Goal: Task Accomplishment & Management: Complete application form

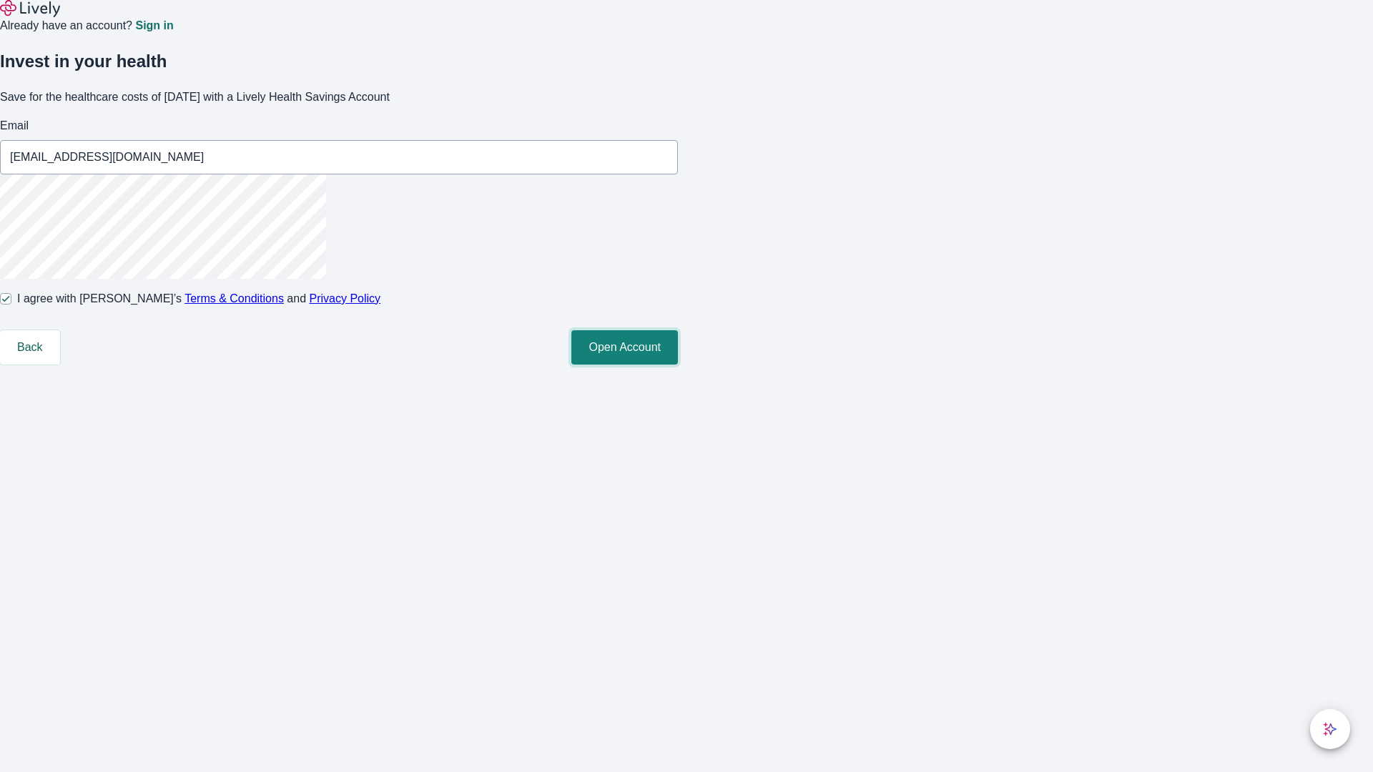
click at [678, 365] on button "Open Account" at bounding box center [624, 347] width 107 height 34
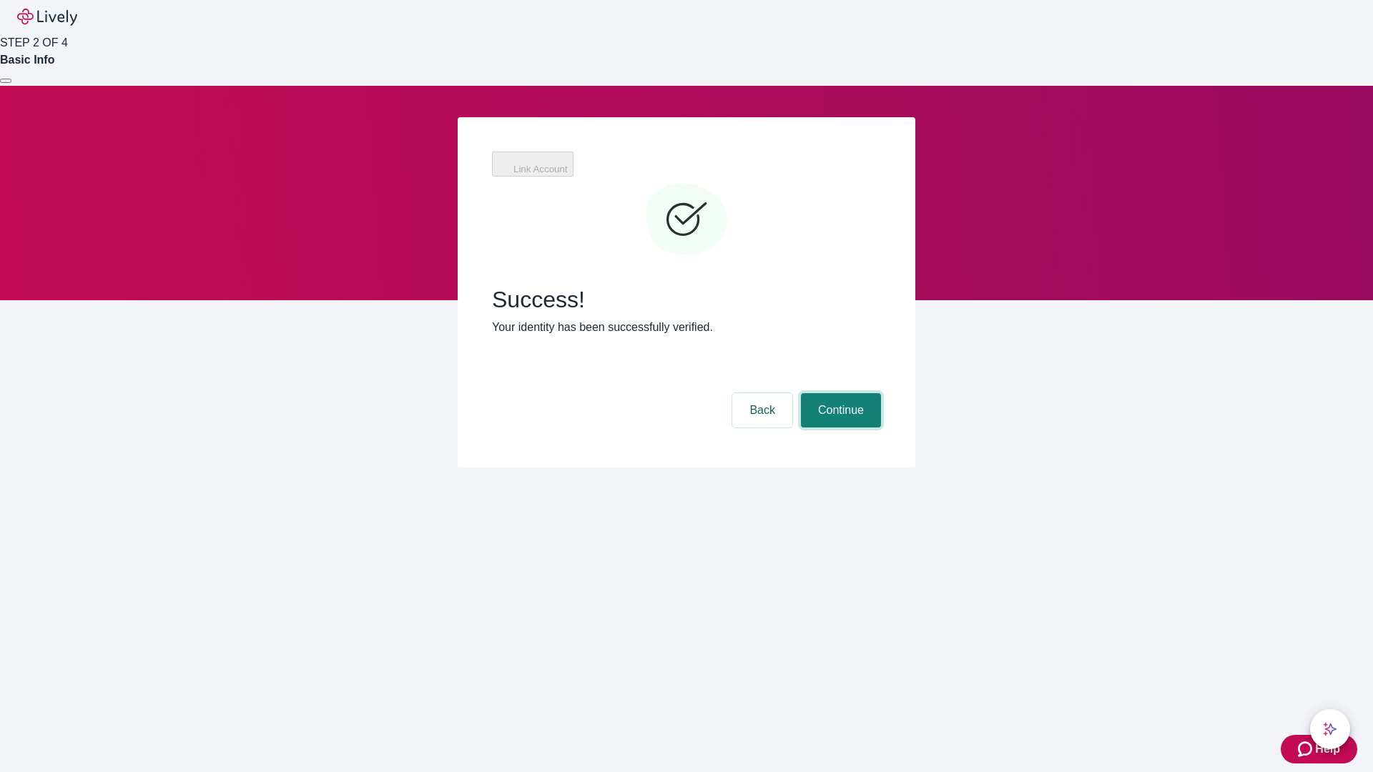
click at [839, 393] on button "Continue" at bounding box center [841, 410] width 80 height 34
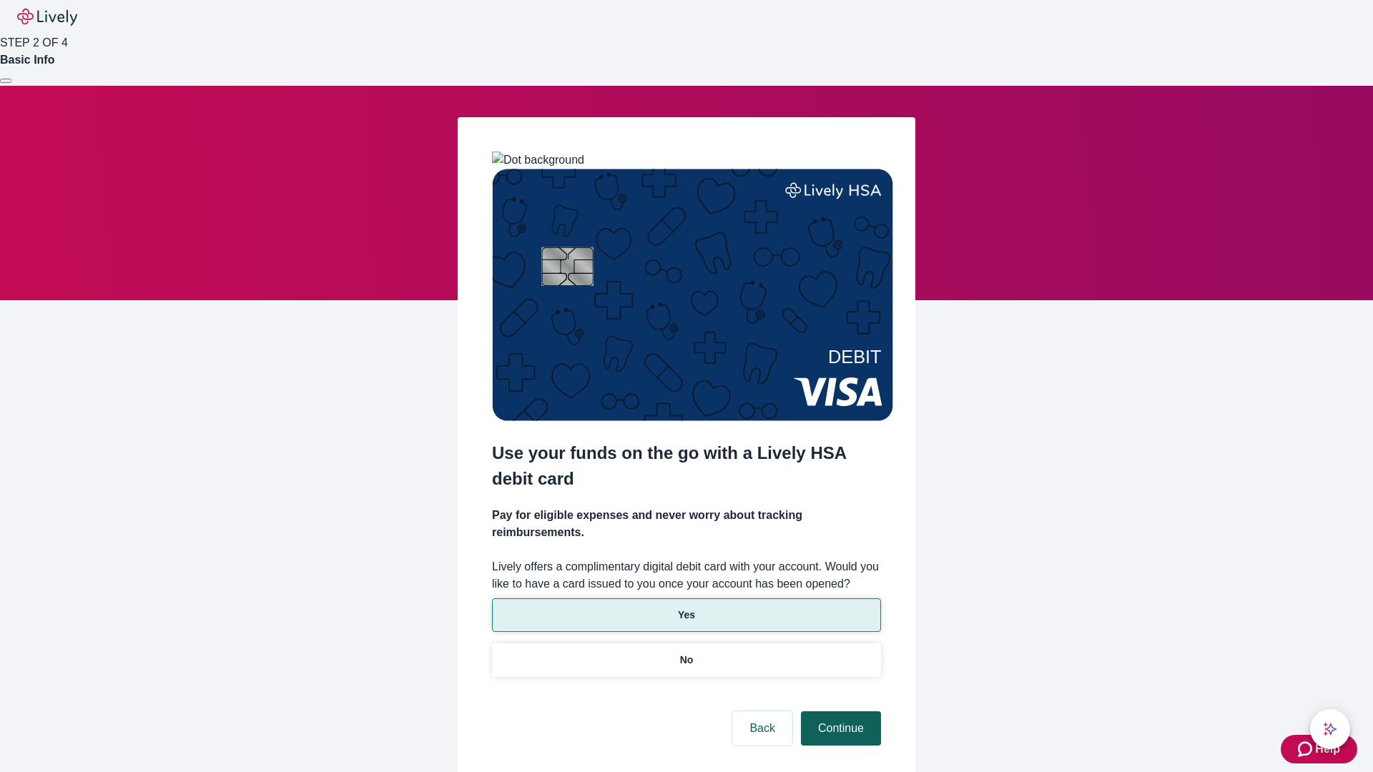
click at [686, 653] on p "No" at bounding box center [687, 660] width 14 height 15
click at [839, 711] on button "Continue" at bounding box center [841, 728] width 80 height 34
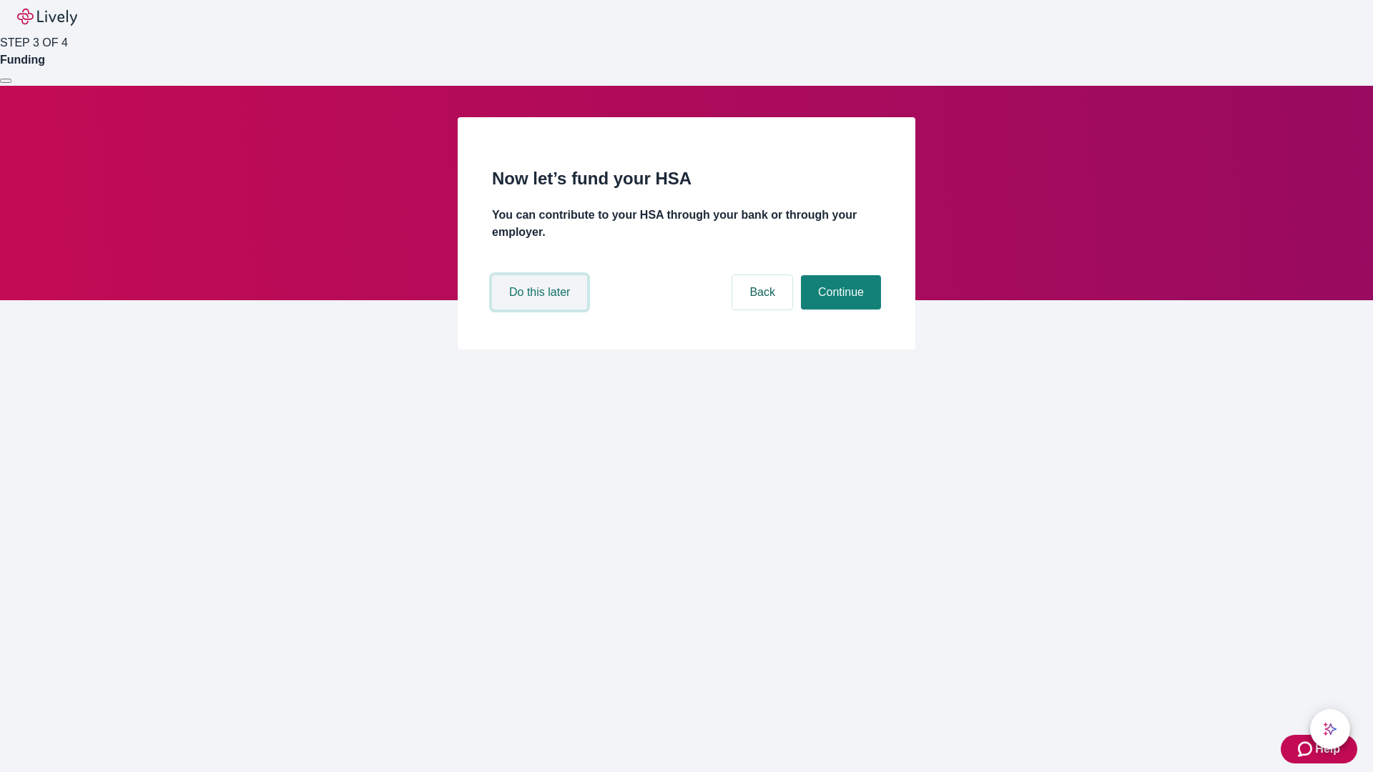
click at [541, 310] on button "Do this later" at bounding box center [539, 292] width 95 height 34
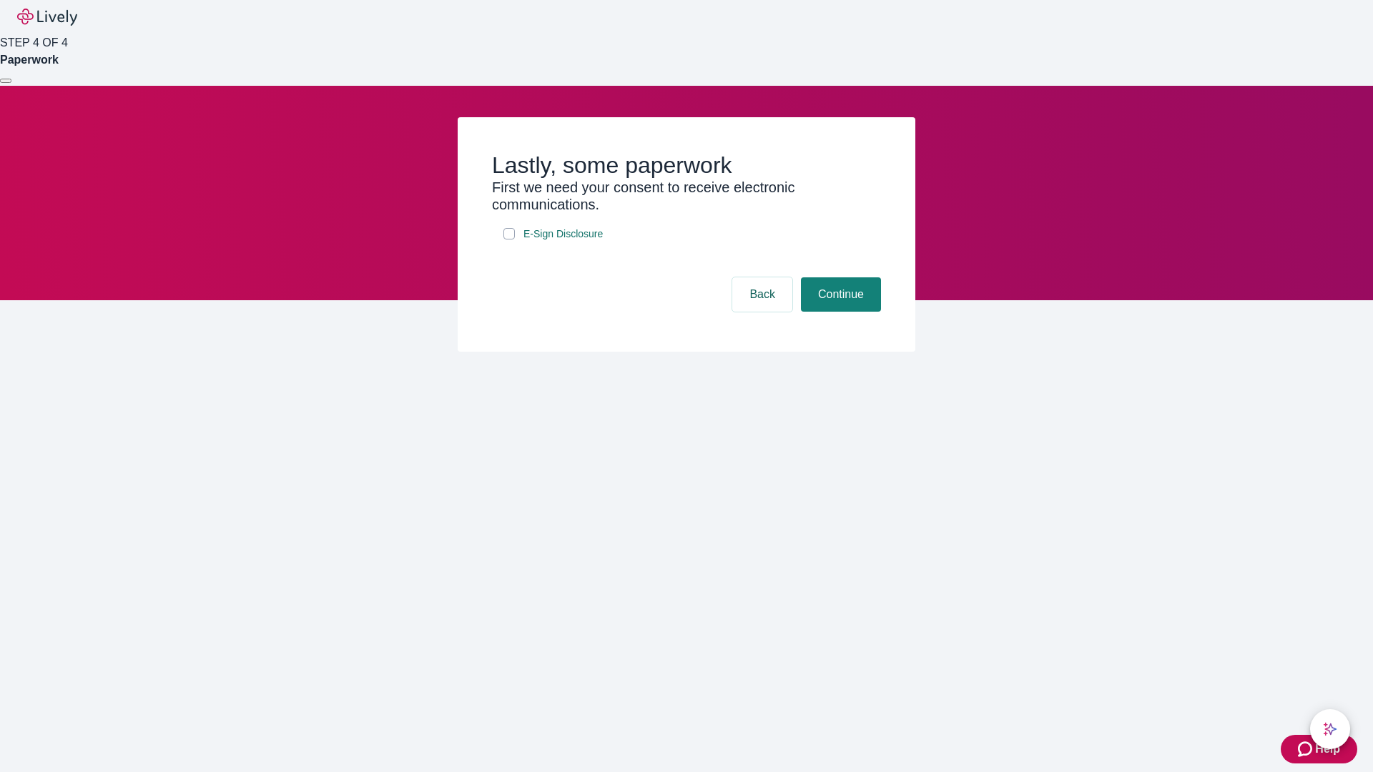
click at [509, 239] on input "E-Sign Disclosure" at bounding box center [508, 233] width 11 height 11
checkbox input "true"
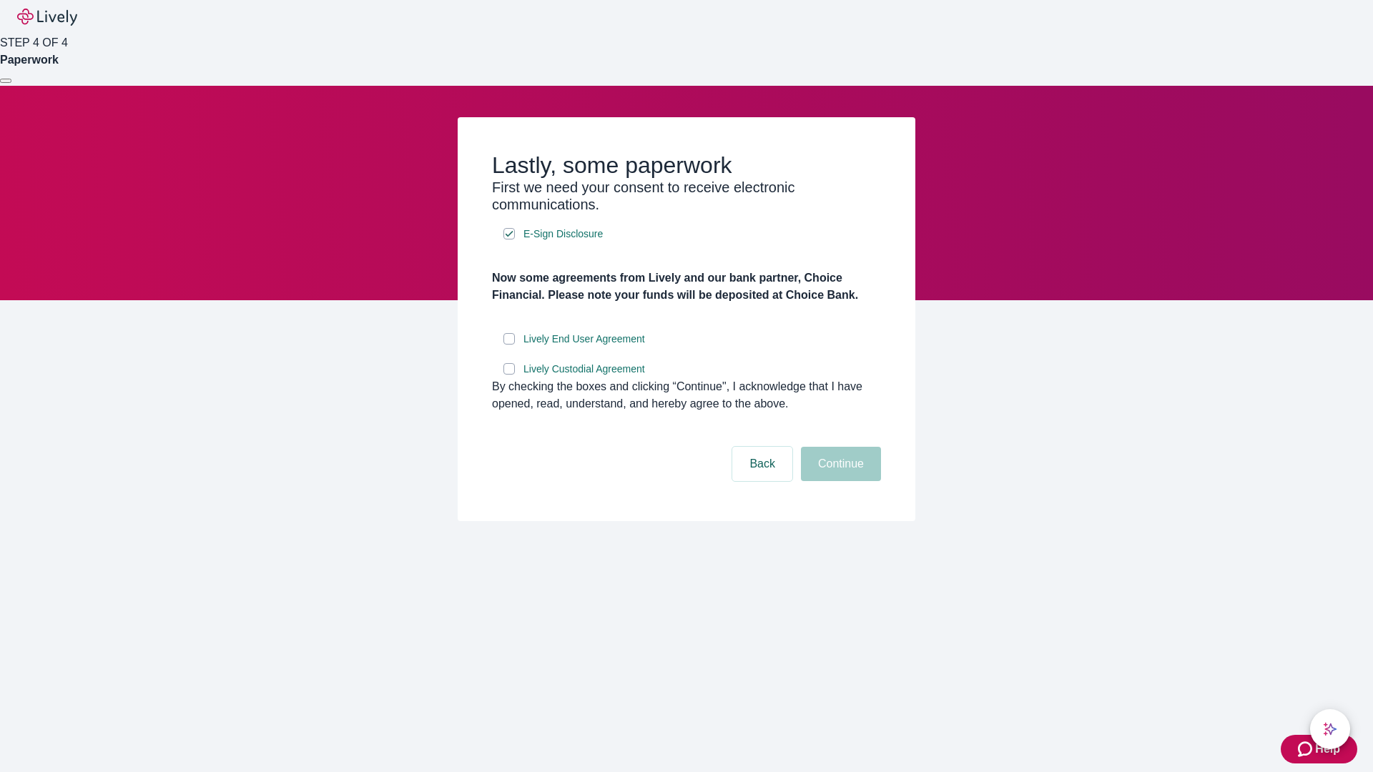
click at [509, 345] on input "Lively End User Agreement" at bounding box center [508, 338] width 11 height 11
checkbox input "true"
click at [509, 375] on input "Lively Custodial Agreement" at bounding box center [508, 368] width 11 height 11
checkbox input "true"
click at [839, 481] on button "Continue" at bounding box center [841, 464] width 80 height 34
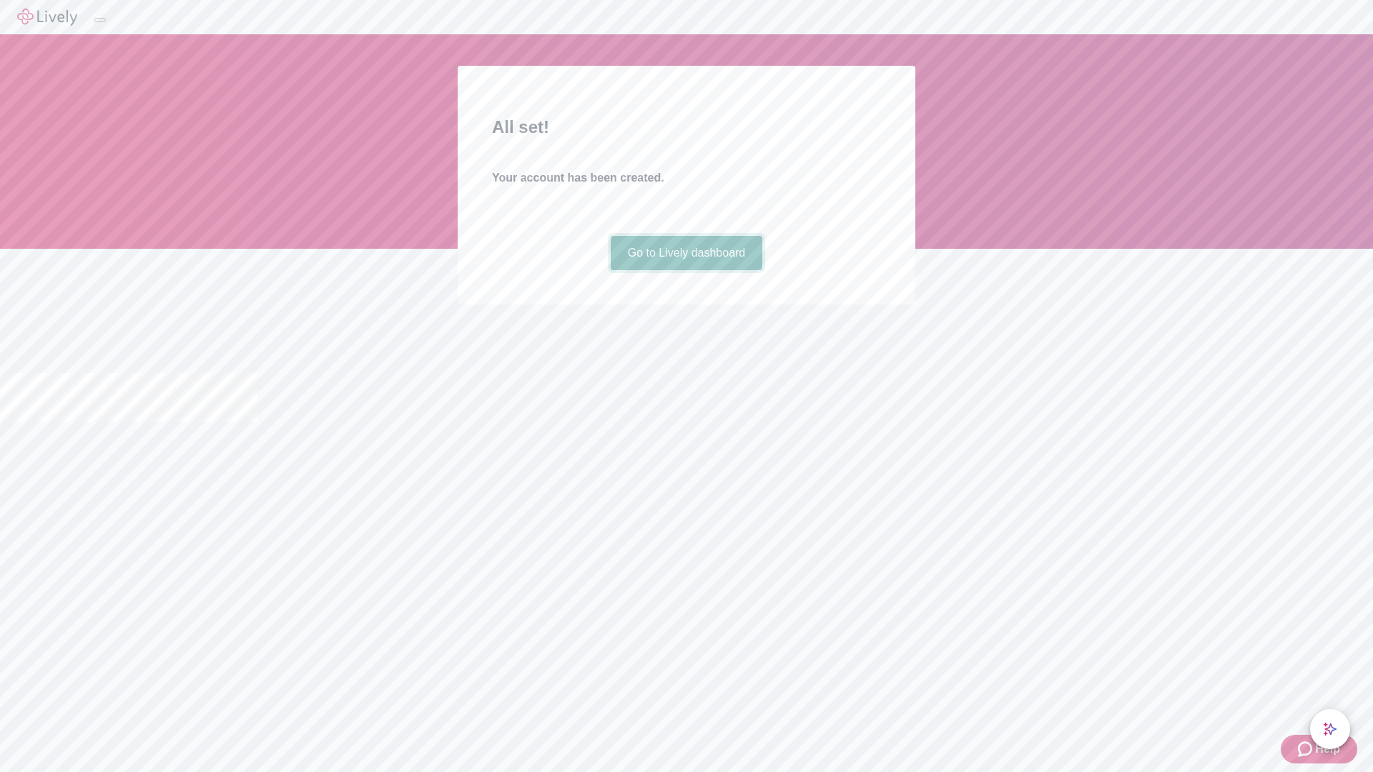
click at [686, 270] on link "Go to Lively dashboard" at bounding box center [687, 253] width 152 height 34
